Goal: Transaction & Acquisition: Purchase product/service

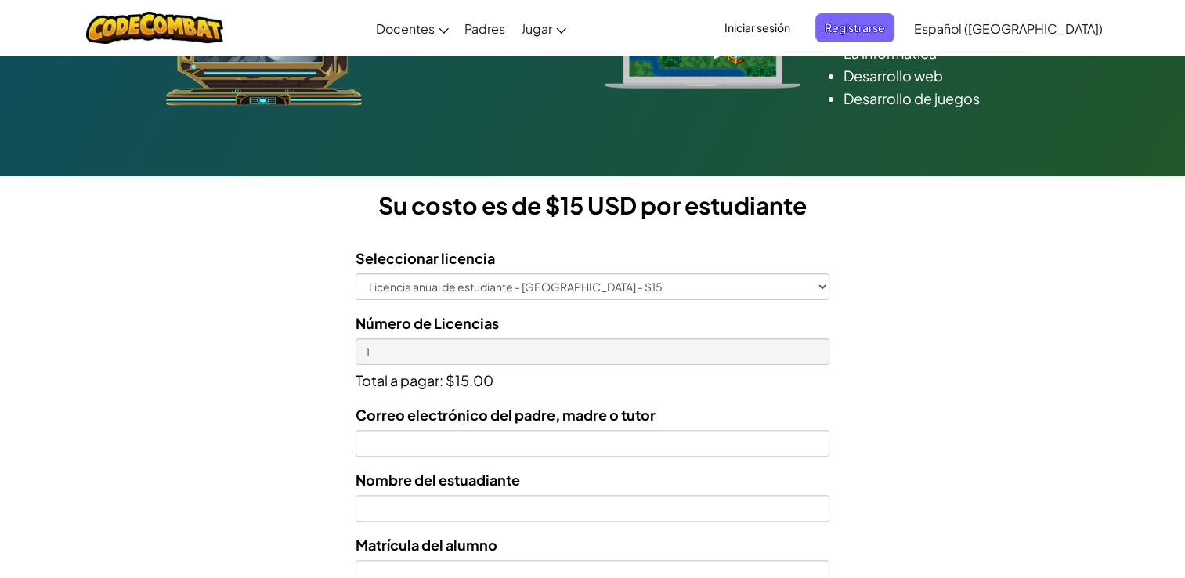
scroll to position [403, 0]
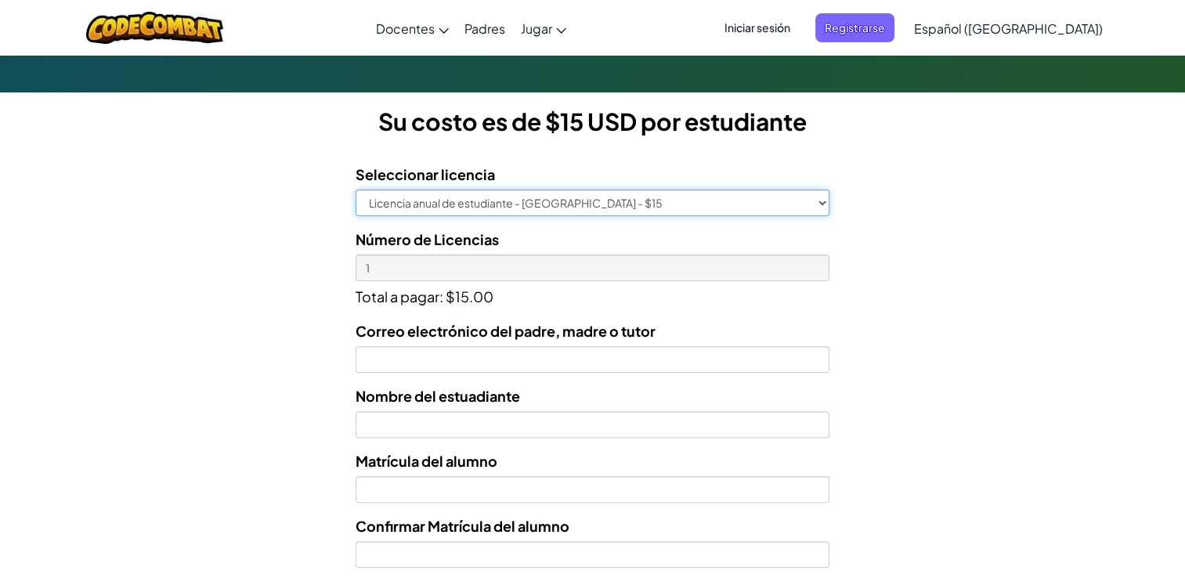
click at [826, 201] on select "Licencia anual de estudiante - [GEOGRAPHIC_DATA] - $15" at bounding box center [593, 203] width 474 height 27
click at [356, 190] on select "Licencia anual de estudiante - [GEOGRAPHIC_DATA] - $15" at bounding box center [593, 203] width 474 height 27
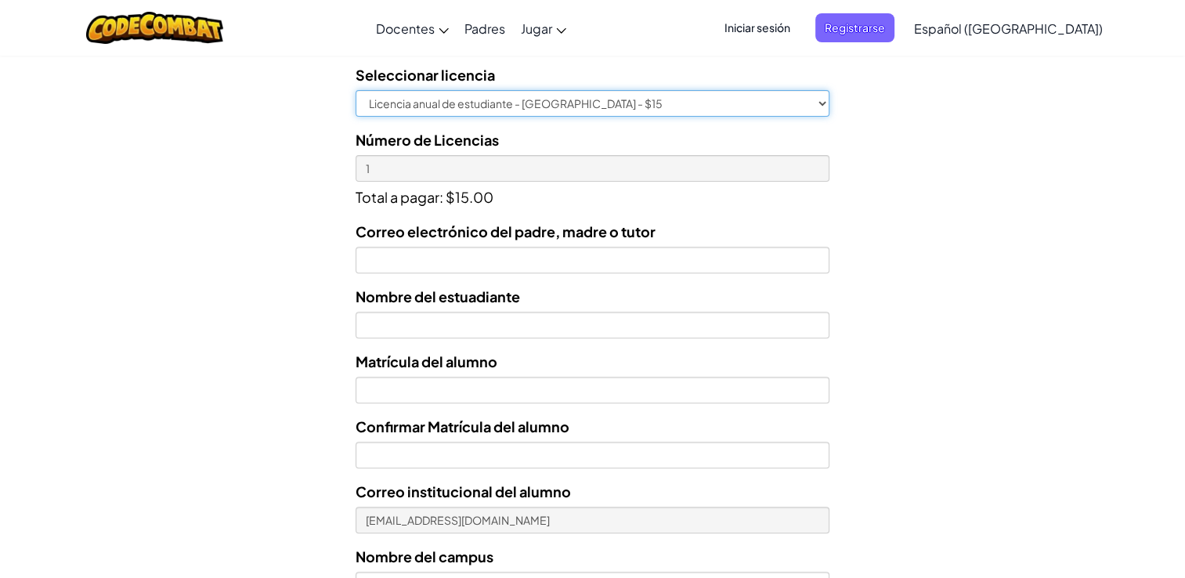
scroll to position [505, 0]
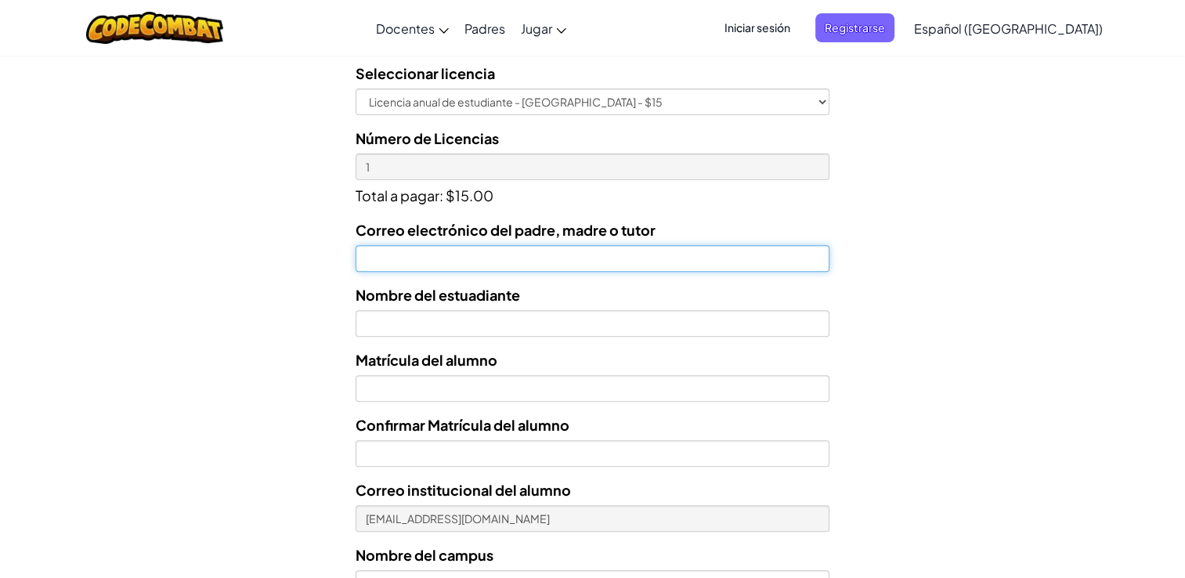
click at [577, 263] on input "Correo electrónico del padre, madre o tutor" at bounding box center [593, 258] width 474 height 27
type input "[EMAIL_ADDRESS][DOMAIN_NAME]"
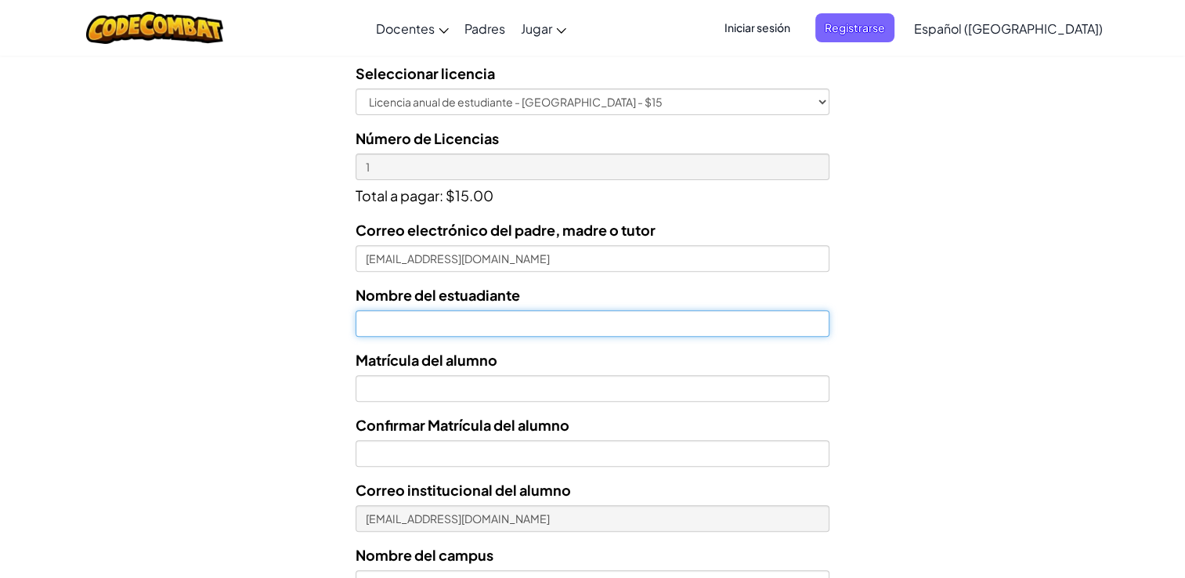
click at [454, 317] on input "text" at bounding box center [593, 323] width 474 height 27
type input "[PERSON_NAME]"
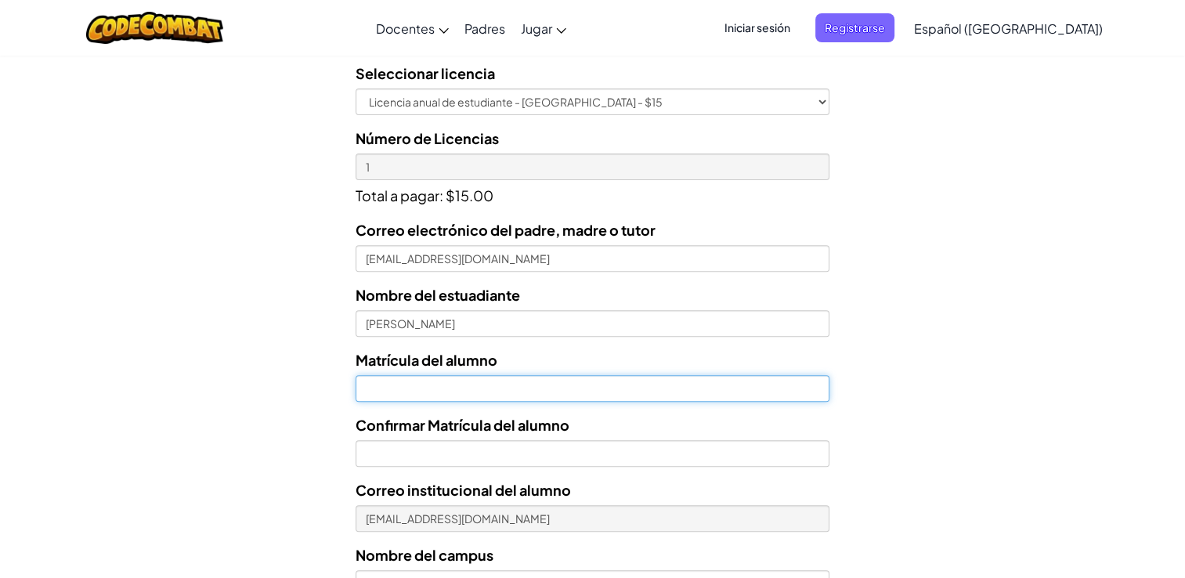
click at [492, 382] on input "Nombre del estuadiante" at bounding box center [593, 388] width 474 height 27
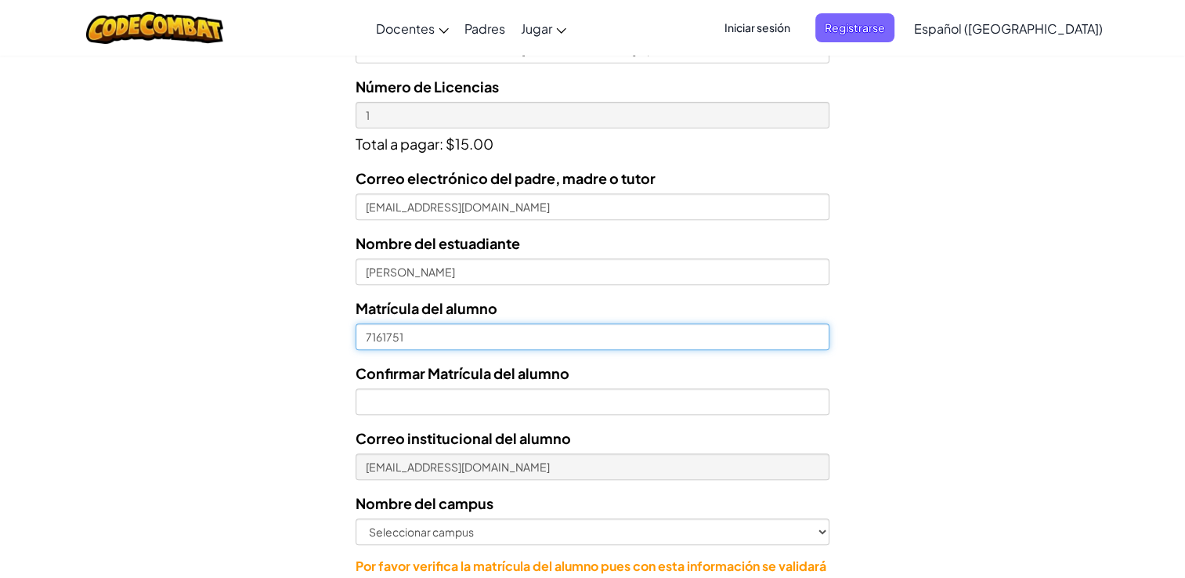
scroll to position [555, 0]
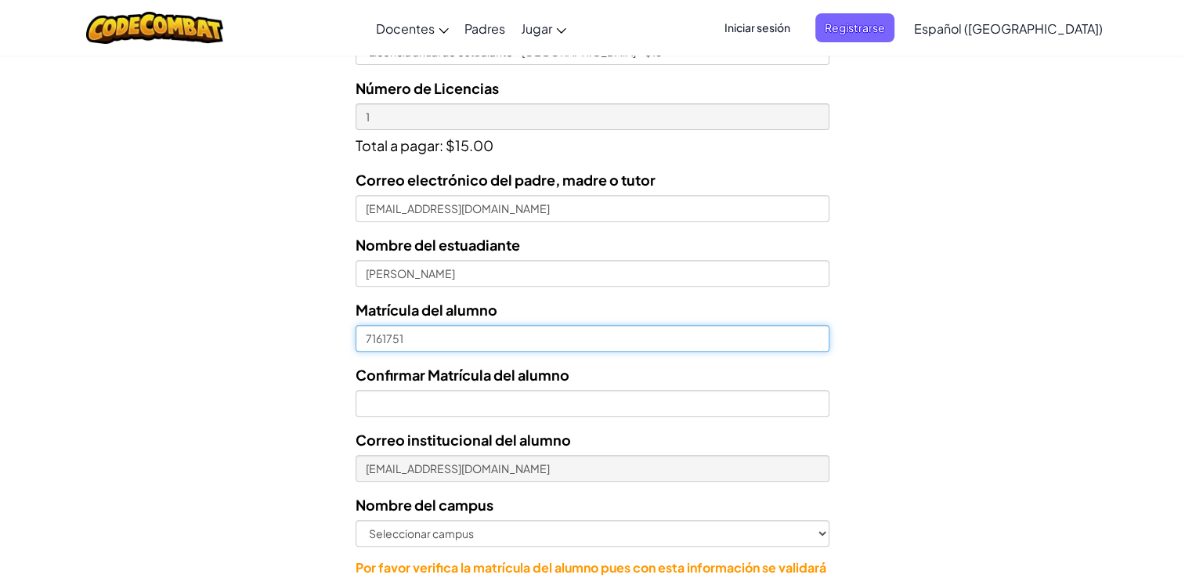
type input "7161751"
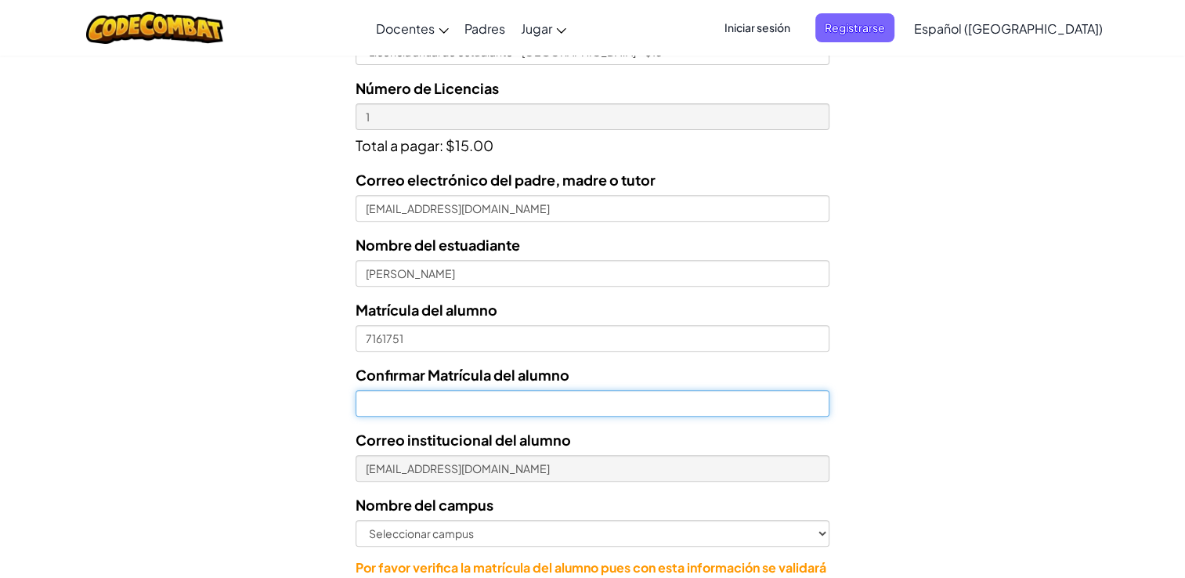
click at [495, 395] on input "Confirmar Matrícula del alumno" at bounding box center [593, 403] width 474 height 27
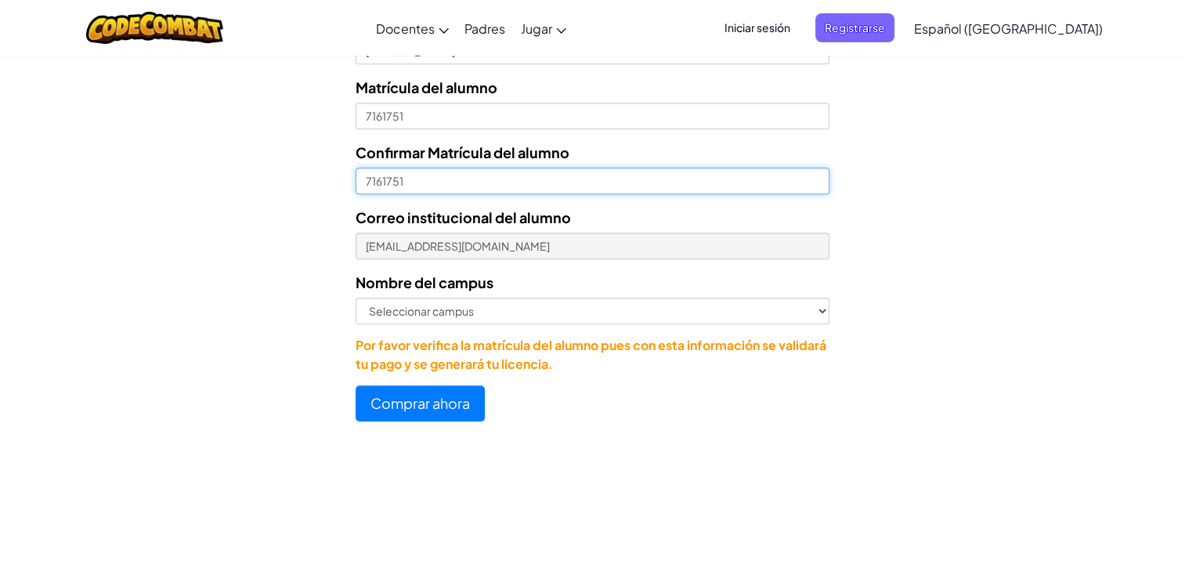
scroll to position [776, 0]
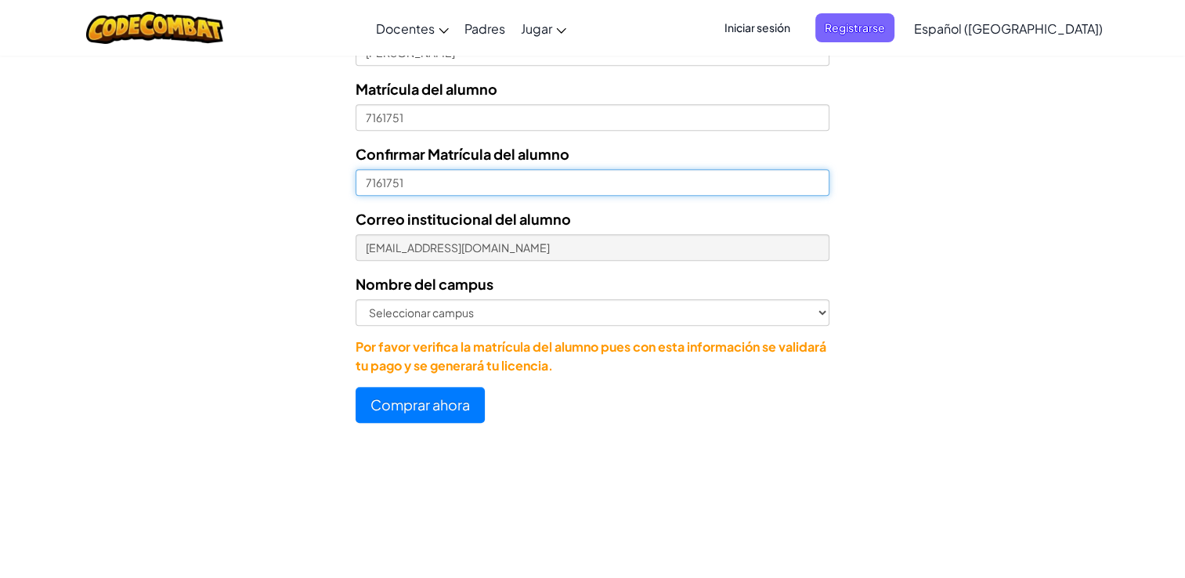
type input "7161751"
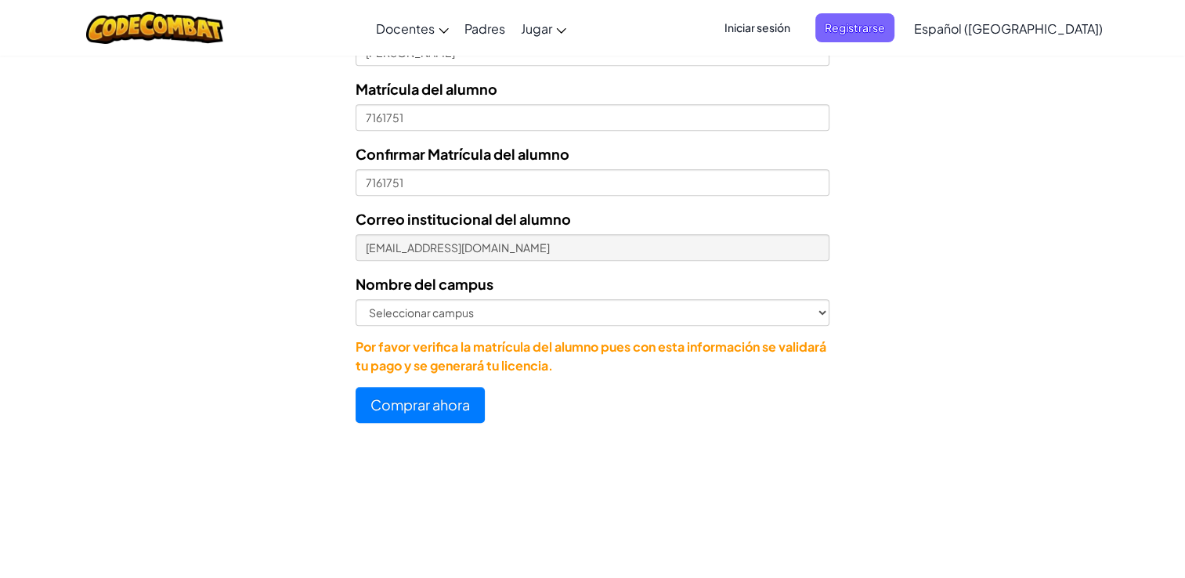
click at [512, 326] on div "Correo electrónico del padre, madre o tutor [PERSON_NAME][EMAIL_ADDRESS][DOMAIN…" at bounding box center [593, 162] width 474 height 428
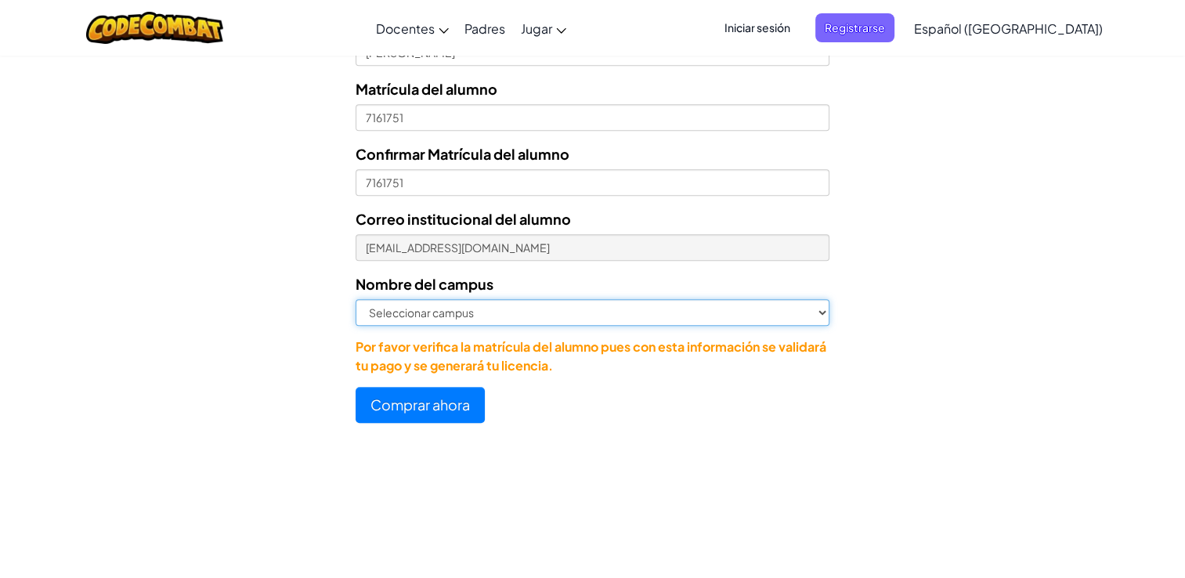
click at [498, 306] on select "Seleccionar campus [GEOGRAPHIC_DATA] Central [GEOGRAPHIC_DATA] [GEOGRAPHIC_DATA…" at bounding box center [593, 312] width 474 height 27
select select "[GEOGRAPHIC_DATA][PERSON_NAME]"
click at [356, 299] on select "Seleccionar campus [GEOGRAPHIC_DATA] Central [GEOGRAPHIC_DATA] [GEOGRAPHIC_DATA…" at bounding box center [593, 312] width 474 height 27
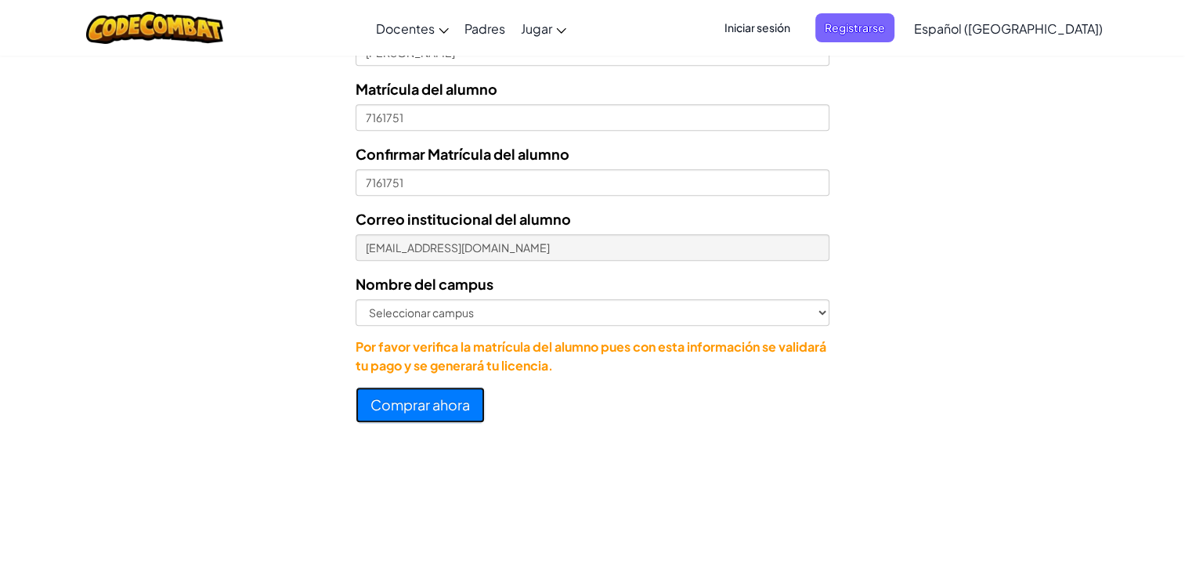
click at [414, 409] on button "Comprar ahora" at bounding box center [420, 405] width 129 height 36
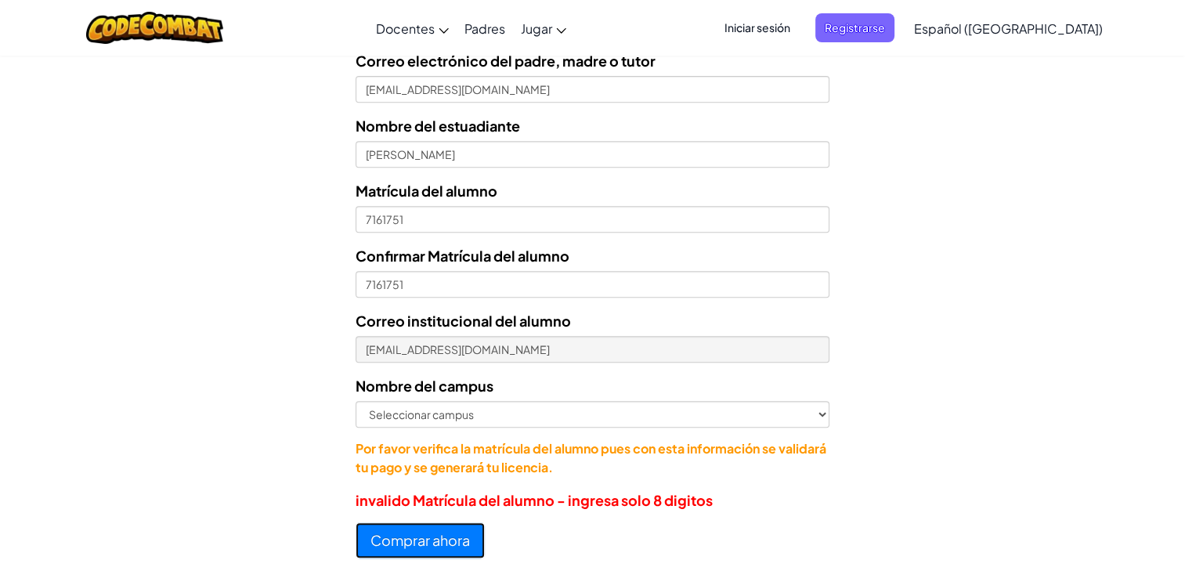
scroll to position [648, 0]
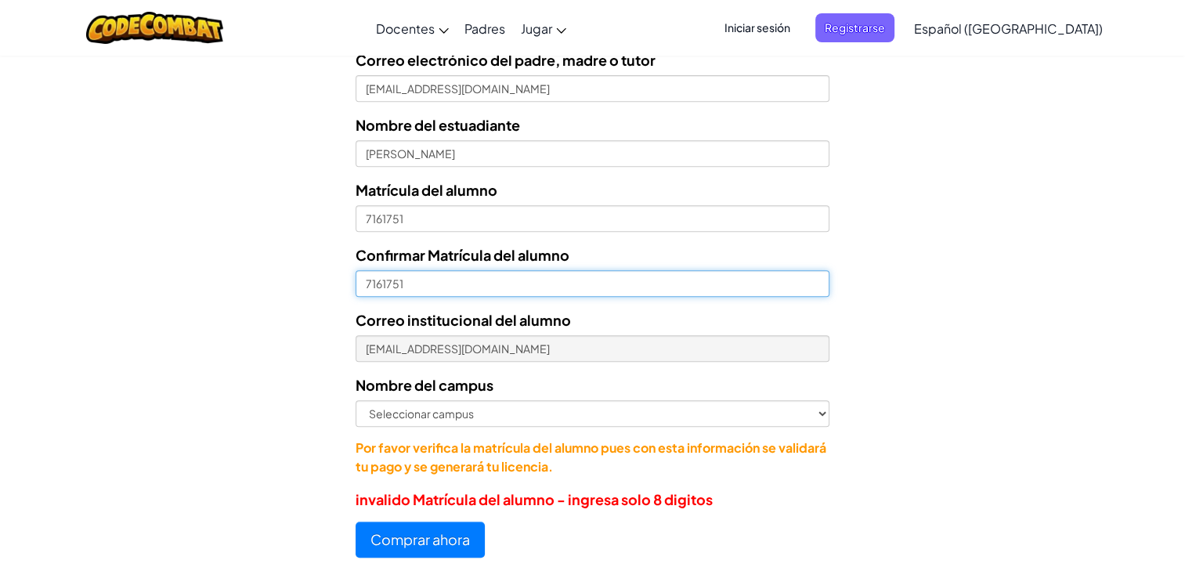
click at [364, 282] on input "7161751" at bounding box center [593, 283] width 474 height 27
type input "07161751"
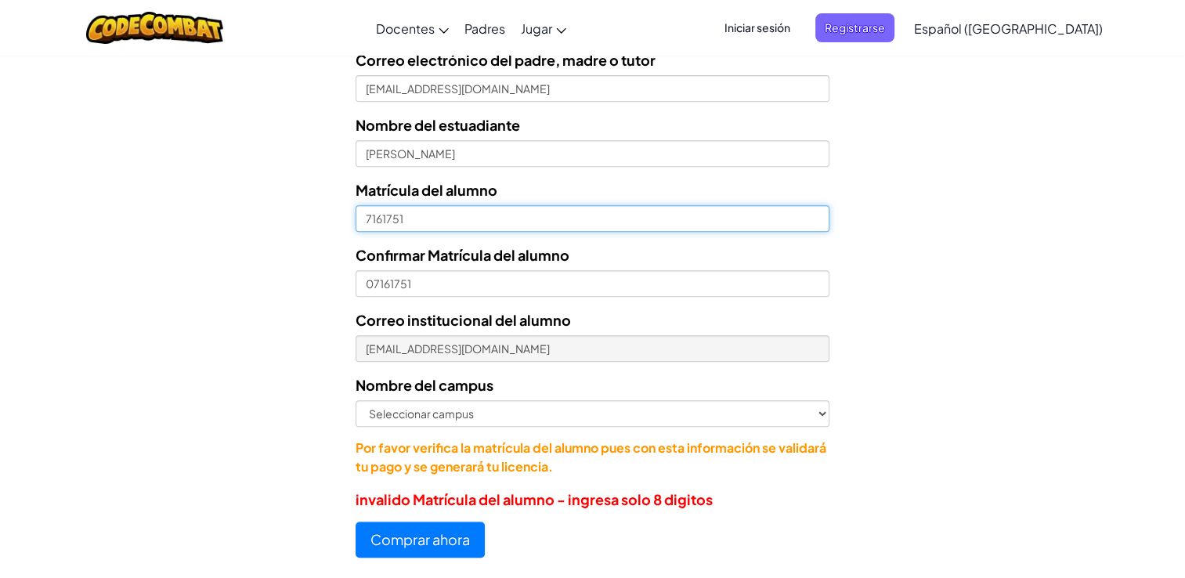
click at [364, 224] on input "7161751" at bounding box center [593, 218] width 474 height 27
type input "07161751"
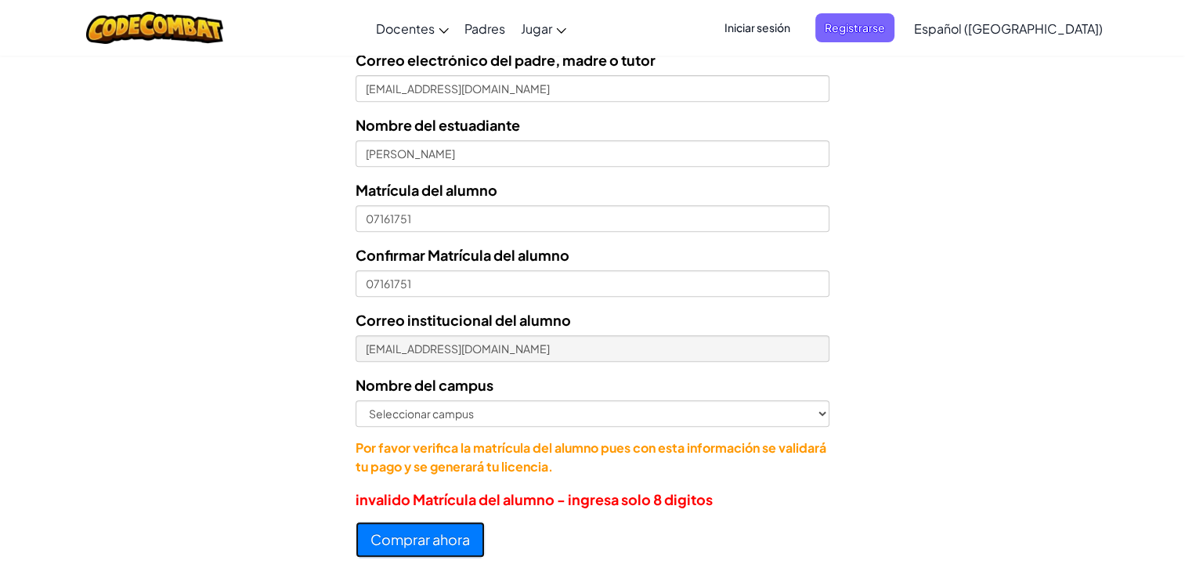
click at [448, 541] on button "Comprar ahora" at bounding box center [420, 540] width 129 height 36
